Goal: Information Seeking & Learning: Learn about a topic

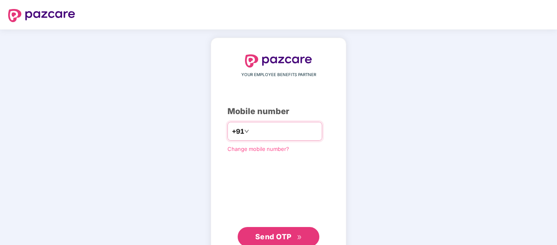
type input "**********"
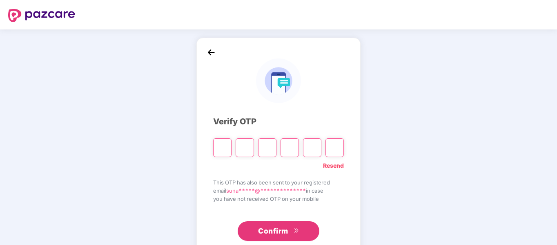
type input "*"
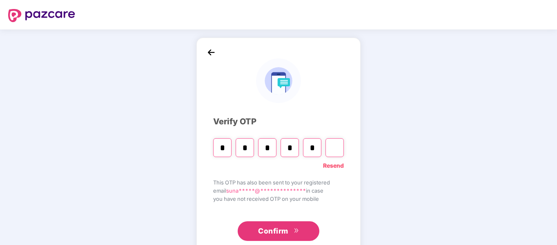
type input "*"
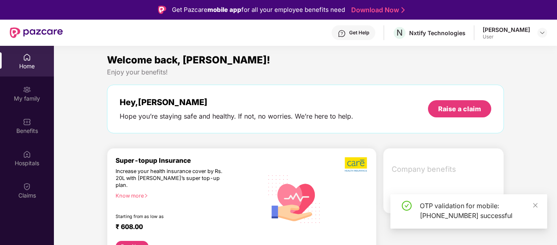
drag, startPoint x: 548, startPoint y: 34, endPoint x: 537, endPoint y: 34, distance: 10.6
click at [537, 34] on header "Get Help N Nxtify Technologies [PERSON_NAME] User" at bounding box center [278, 33] width 557 height 26
click at [537, 34] on div "[PERSON_NAME] User" at bounding box center [515, 33] width 65 height 14
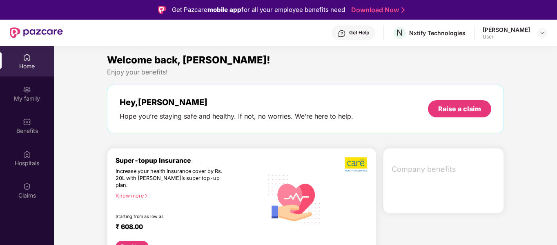
click at [538, 35] on div at bounding box center [543, 33] width 10 height 10
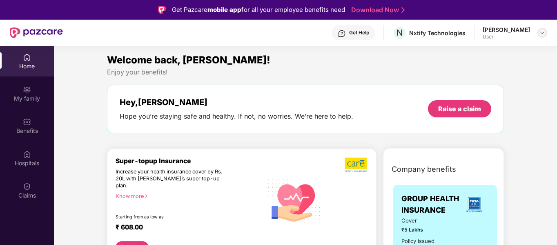
click at [540, 35] on img at bounding box center [543, 32] width 7 height 7
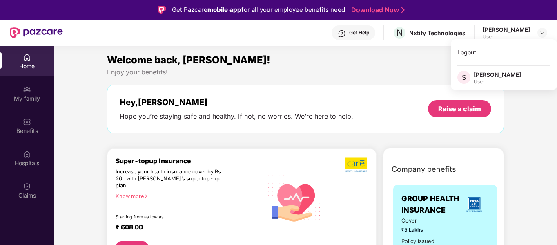
click at [487, 81] on div "User" at bounding box center [497, 81] width 47 height 7
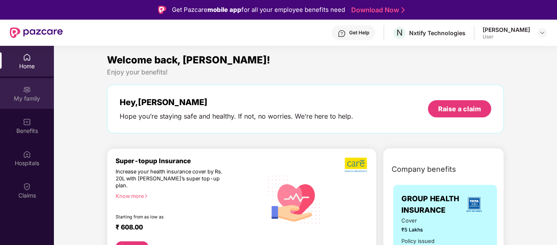
click at [25, 98] on div "My family" at bounding box center [27, 98] width 54 height 8
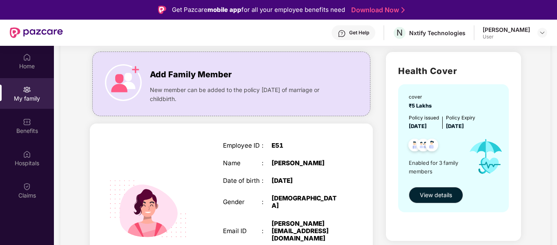
scroll to position [52, 0]
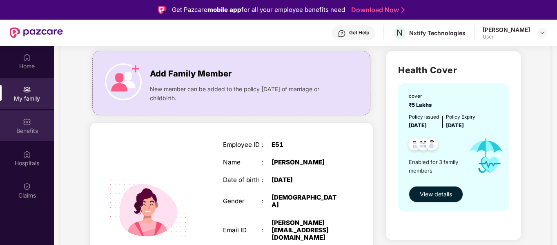
click at [29, 130] on div "Benefits" at bounding box center [27, 131] width 54 height 8
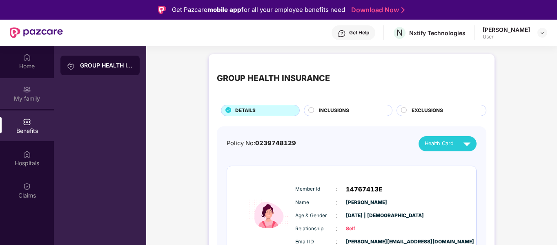
click at [32, 102] on div "My family" at bounding box center [27, 98] width 54 height 8
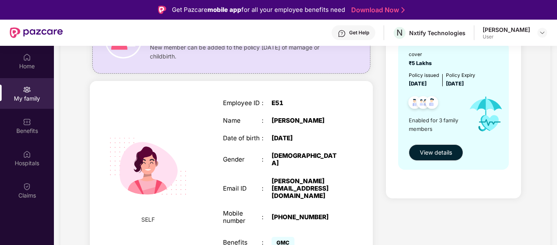
scroll to position [95, 0]
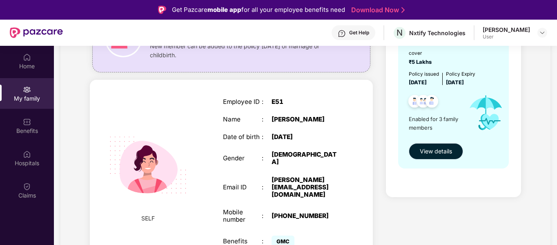
click at [450, 148] on span "View details" at bounding box center [436, 151] width 32 height 9
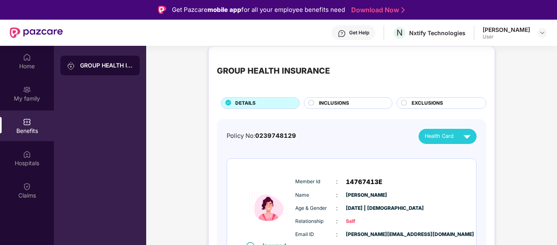
scroll to position [8, 0]
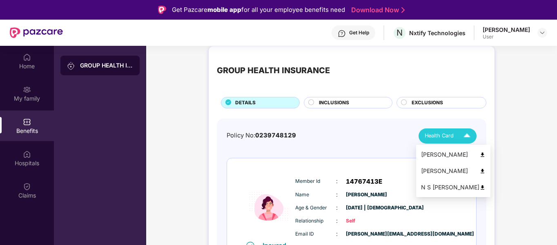
click at [456, 134] on div "Health Card" at bounding box center [449, 136] width 49 height 14
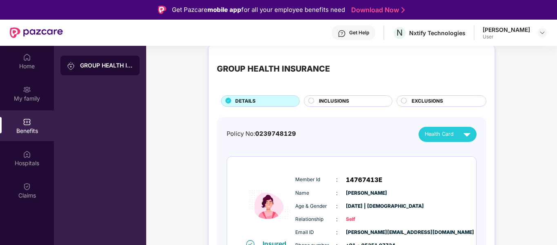
scroll to position [0, 0]
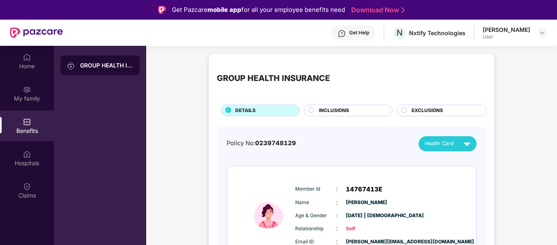
click at [110, 69] on div "GROUP HEALTH INSURANCE" at bounding box center [106, 65] width 53 height 8
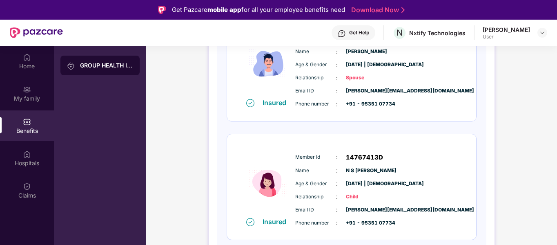
scroll to position [46, 0]
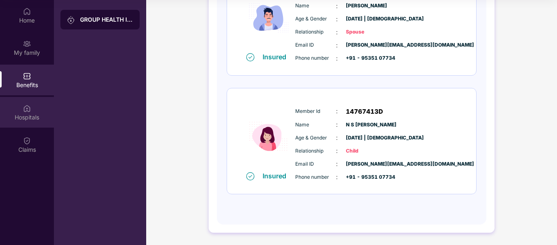
click at [31, 110] on div "Hospitals" at bounding box center [27, 112] width 54 height 31
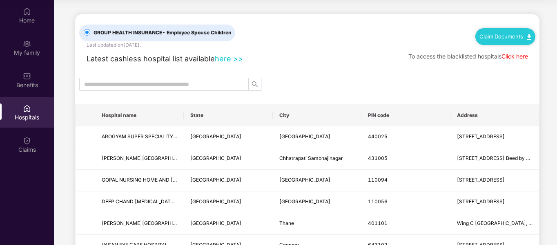
click at [507, 37] on link "Claim Documents" at bounding box center [506, 36] width 52 height 7
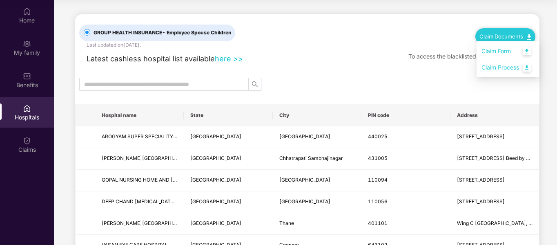
click at [517, 66] on link "Claim Process" at bounding box center [508, 68] width 53 height 18
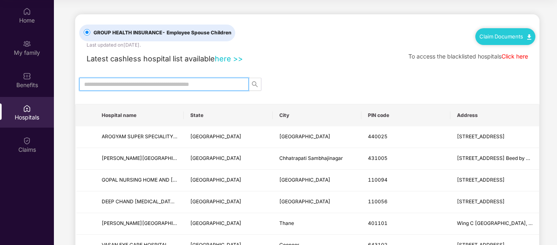
click at [210, 85] on input "text" at bounding box center [160, 84] width 153 height 9
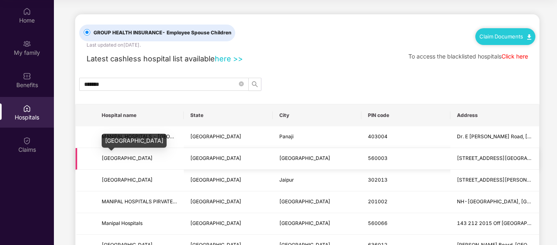
click at [150, 159] on span "[GEOGRAPHIC_DATA]" at bounding box center [127, 158] width 51 height 6
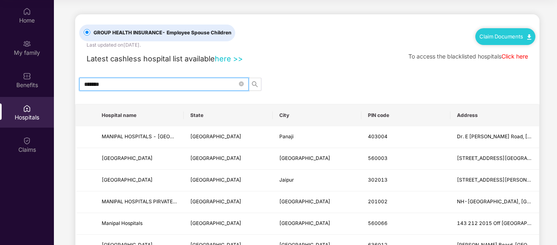
click at [130, 83] on input "*******" at bounding box center [160, 84] width 153 height 9
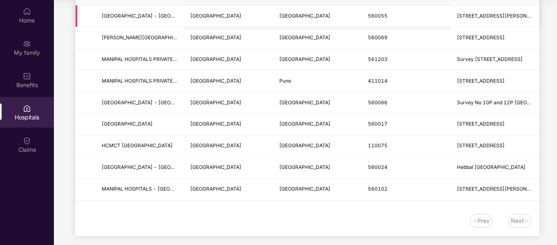
scroll to position [403, 0]
type input "**********"
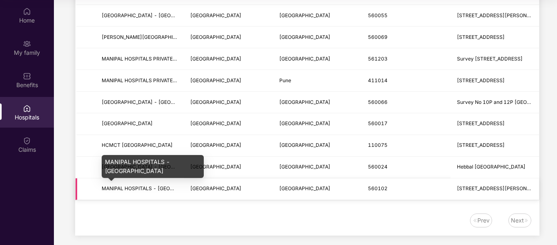
click at [165, 186] on span "MANIPAL HOSPITALS - [GEOGRAPHIC_DATA]" at bounding box center [155, 188] width 107 height 6
click at [146, 164] on div "MANIPAL HOSPITALS - [GEOGRAPHIC_DATA]" at bounding box center [153, 166] width 102 height 23
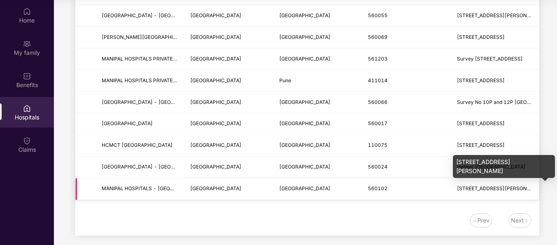
click at [500, 187] on span "[STREET_ADDRESS][PERSON_NAME]" at bounding box center [501, 188] width 88 height 6
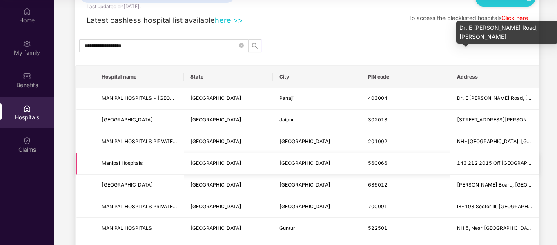
scroll to position [0, 0]
